Goal: Register for event/course

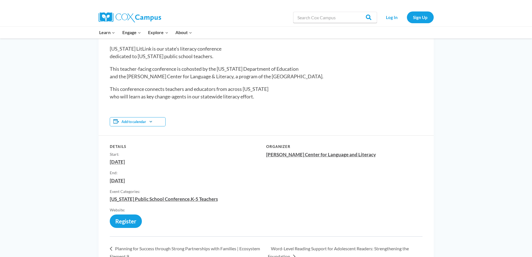
scroll to position [84, 0]
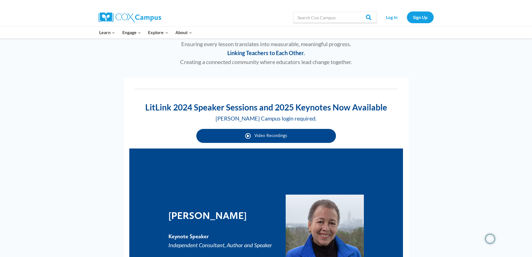
scroll to position [223, 0]
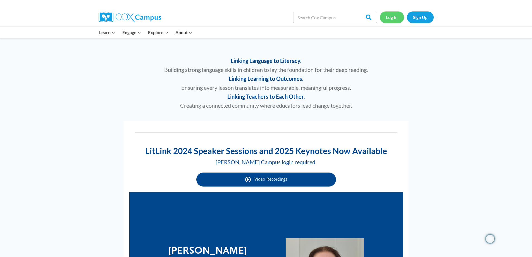
click at [391, 18] on link "Log In" at bounding box center [392, 16] width 24 height 11
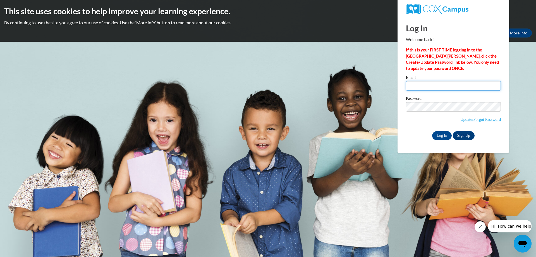
click at [434, 87] on input "Email" at bounding box center [453, 85] width 95 height 9
type input "[EMAIL_ADDRESS][DOMAIN_NAME]"
click at [466, 137] on link "Sign Up" at bounding box center [464, 135] width 22 height 9
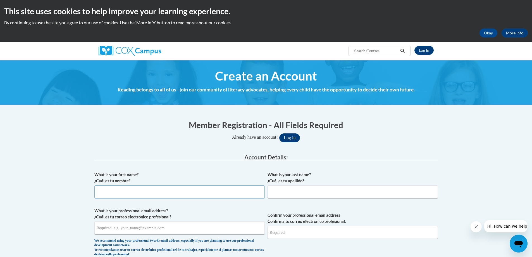
click at [133, 191] on input "What is your first name? ¿Cuál es tu nombre?" at bounding box center [179, 191] width 170 height 13
click at [331, 189] on input "What is your last name? ¿Cuál es tu apellido?" at bounding box center [352, 191] width 170 height 13
type input "[PERSON_NAME]"
type input "[EMAIL_ADDRESS][DOMAIN_NAME]"
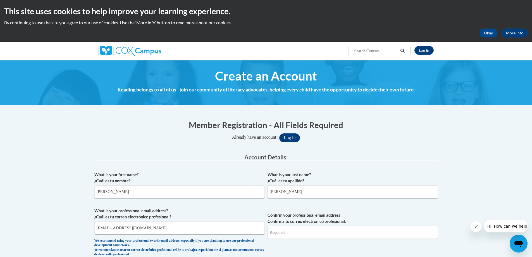
type input "[EMAIL_ADDRESS][DOMAIN_NAME]"
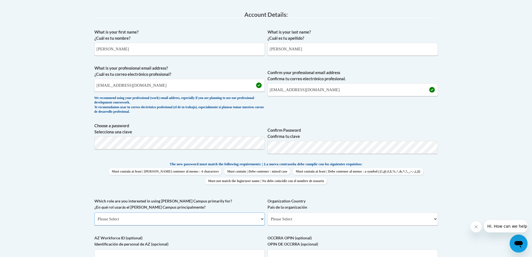
scroll to position [168, 0]
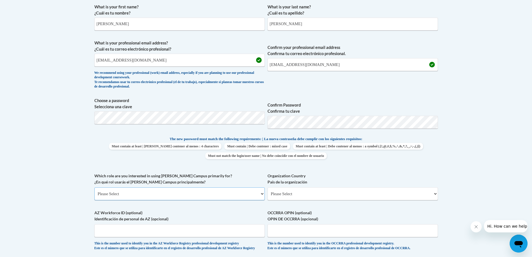
click at [159, 193] on select "Please Select College/University | Colegio/Universidad Community/Nonprofit Part…" at bounding box center [179, 193] width 170 height 13
select select "fbf2d438-af2f-41f8-98f1-81c410e29de3"
click at [94, 187] on select "Please Select College/University | Colegio/Universidad Community/Nonprofit Part…" at bounding box center [179, 193] width 170 height 13
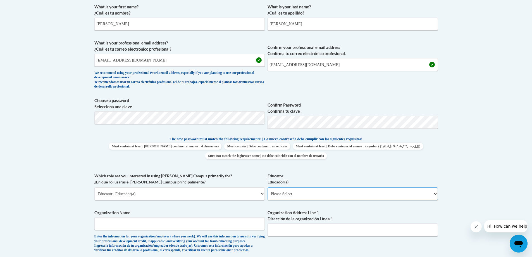
click at [310, 196] on select "Please Select Early Learning/Daycare Teacher/Family Home Care Provider | Maestr…" at bounding box center [352, 193] width 170 height 13
select select "5455f13f-8aeb-4200-a53b-f3dbe28286cf"
click at [267, 187] on select "Please Select Early Learning/Daycare Teacher/Family Home Care Provider | Maestr…" at bounding box center [352, 193] width 170 height 13
click at [185, 224] on input "Organization Name" at bounding box center [179, 223] width 170 height 13
type input "Long County Middle School"
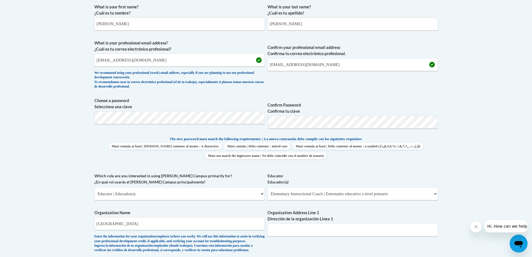
type input "505 McClelland Rd NE"
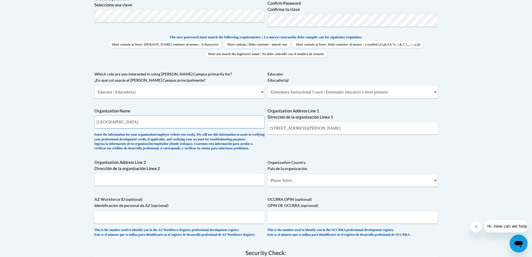
scroll to position [279, 0]
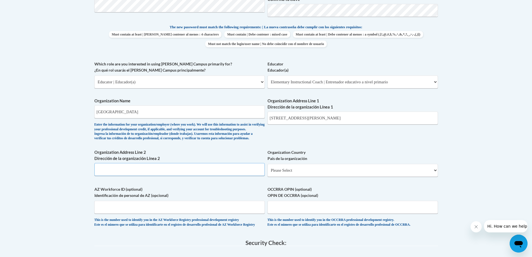
click at [175, 176] on input "Organization Address Line 2 Dirección de la organización Línea 2" at bounding box center [179, 169] width 170 height 13
click at [321, 176] on select "Please Select United States | Estados Unidos Outside of the United States | Fue…" at bounding box center [352, 170] width 170 height 13
select select "ad49bcad-a171-4b2e-b99c-48b446064914"
click at [267, 173] on select "Please Select United States | Estados Unidos Outside of the United States | Fue…" at bounding box center [352, 170] width 170 height 13
select select
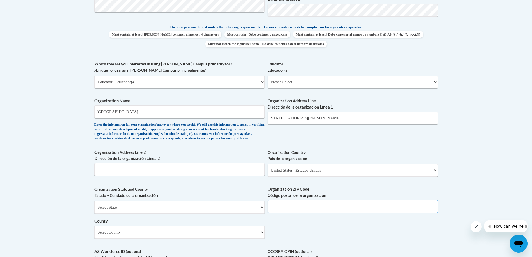
click at [307, 212] on input "Organization ZIP Code Código postal de la organización" at bounding box center [352, 206] width 170 height 13
type input "31316"
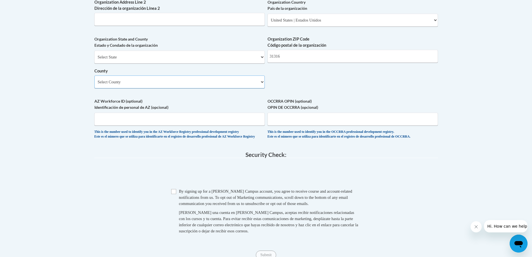
click at [167, 88] on select "Select County Appling Atkinson Bacon Baker Baldwin Banks Barrow Bartow Ben Hill…" at bounding box center [179, 81] width 170 height 13
select select "Long"
click at [94, 85] on select "Select County Appling Atkinson Bacon Baker Baldwin Banks Barrow Bartow Ben Hill…" at bounding box center [179, 81] width 170 height 13
click at [174, 194] on input "Checkbox" at bounding box center [173, 191] width 5 height 5
checkbox input "true"
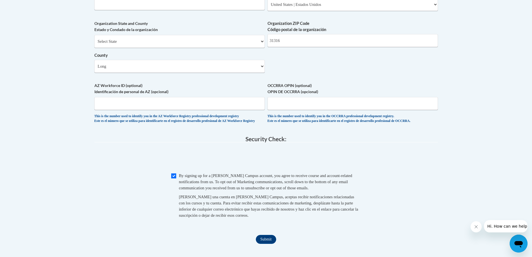
scroll to position [485, 0]
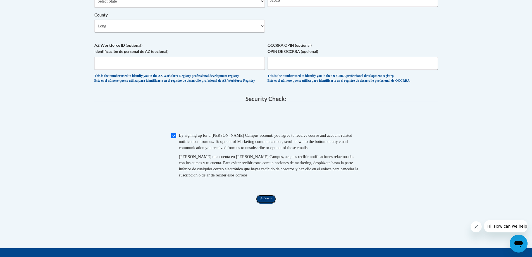
click at [263, 203] on input "Submit" at bounding box center [266, 198] width 20 height 9
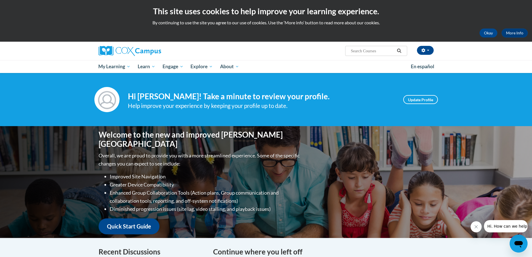
click at [364, 50] on input "Search..." at bounding box center [372, 50] width 45 height 7
type input "lit link 2024"
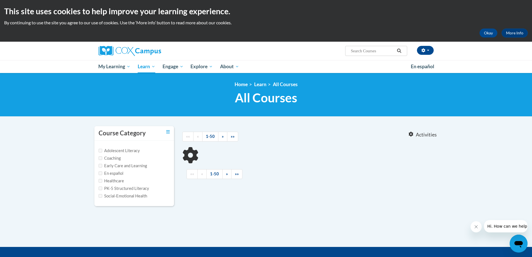
type input "lit link 2024"
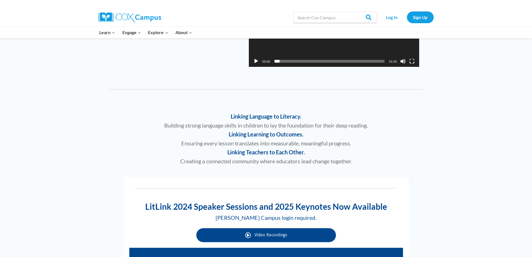
click at [265, 238] on link "Video Recordings" at bounding box center [266, 235] width 140 height 14
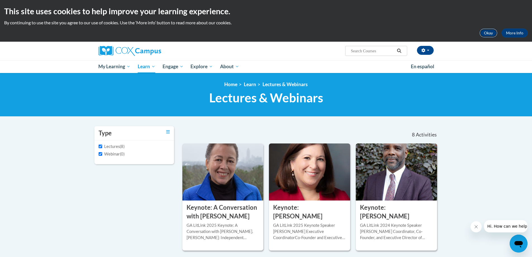
click at [488, 34] on button "Okay" at bounding box center [488, 32] width 18 height 9
